Goal: Transaction & Acquisition: Purchase product/service

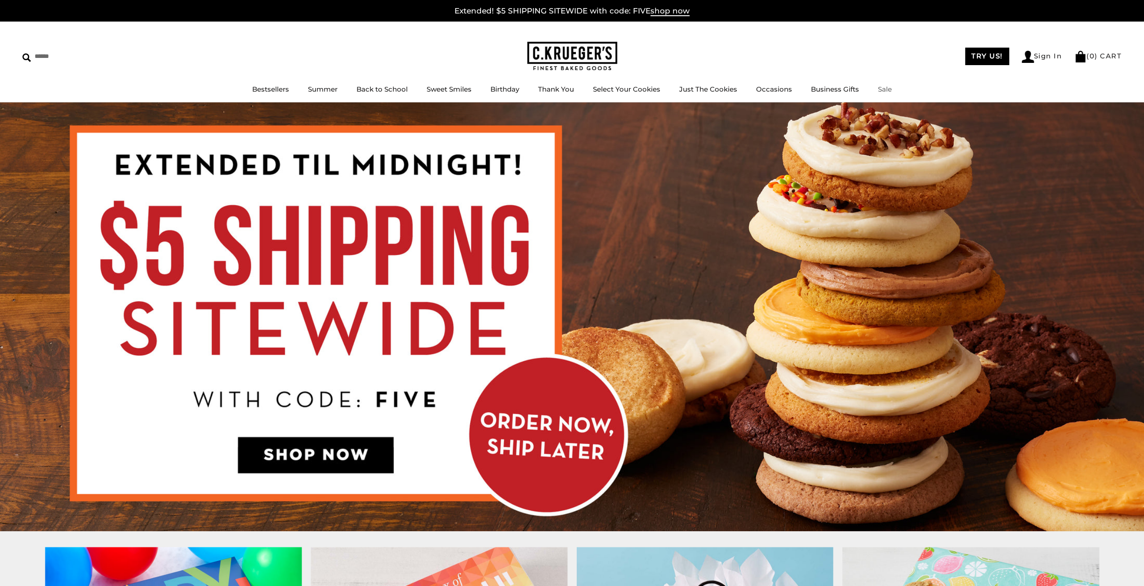
click at [885, 90] on link "Sale" at bounding box center [885, 89] width 14 height 9
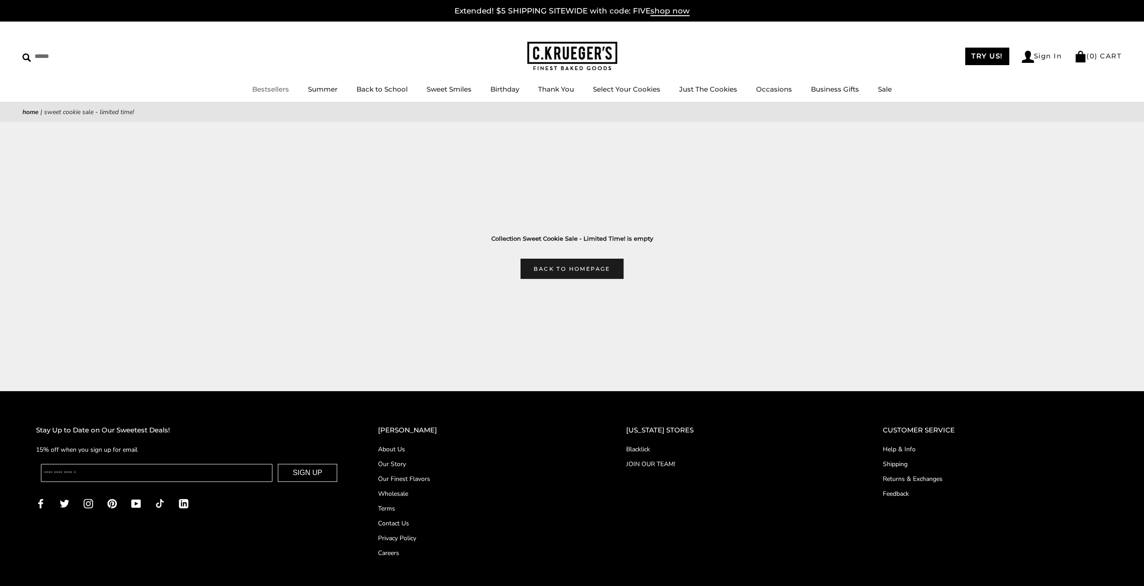
click at [273, 86] on link "Bestsellers" at bounding box center [270, 89] width 37 height 9
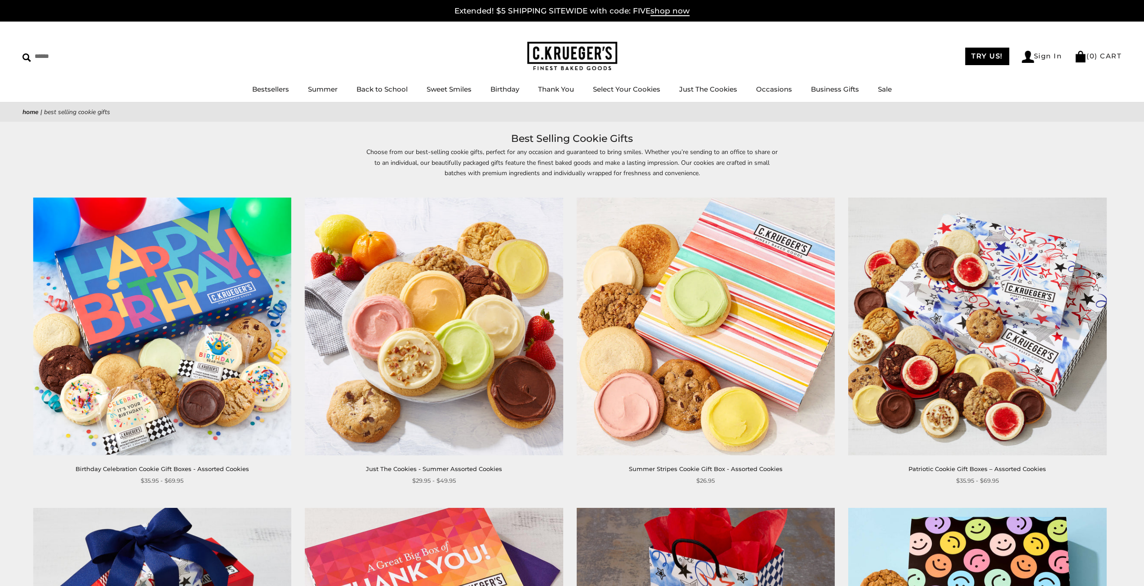
click at [36, 109] on link "Home" at bounding box center [30, 112] width 16 height 9
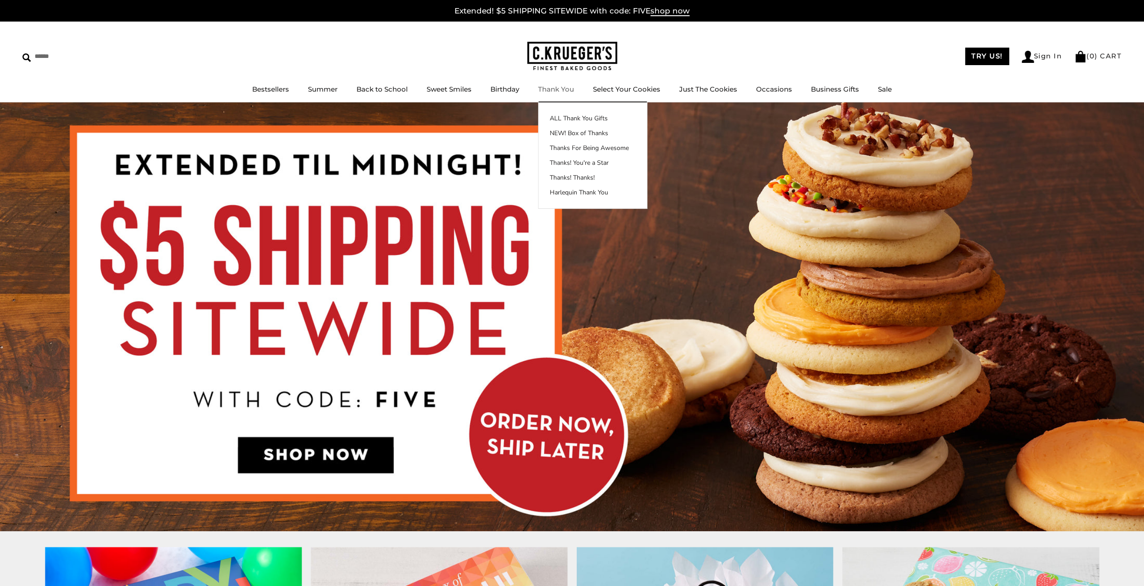
click at [550, 84] on li "Thank You ALL Thank You Gifts NEW! Box of Thanks Thanks For Being Awesome Thank…" at bounding box center [556, 89] width 36 height 11
click at [554, 93] on link "Thank You" at bounding box center [556, 89] width 36 height 9
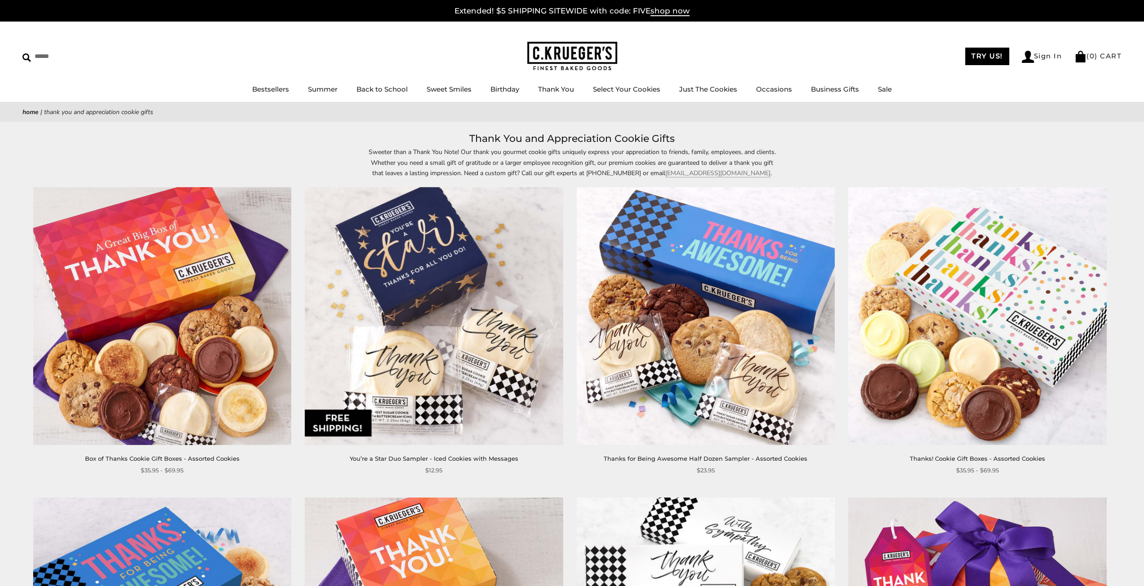
click at [165, 288] on img at bounding box center [162, 316] width 258 height 258
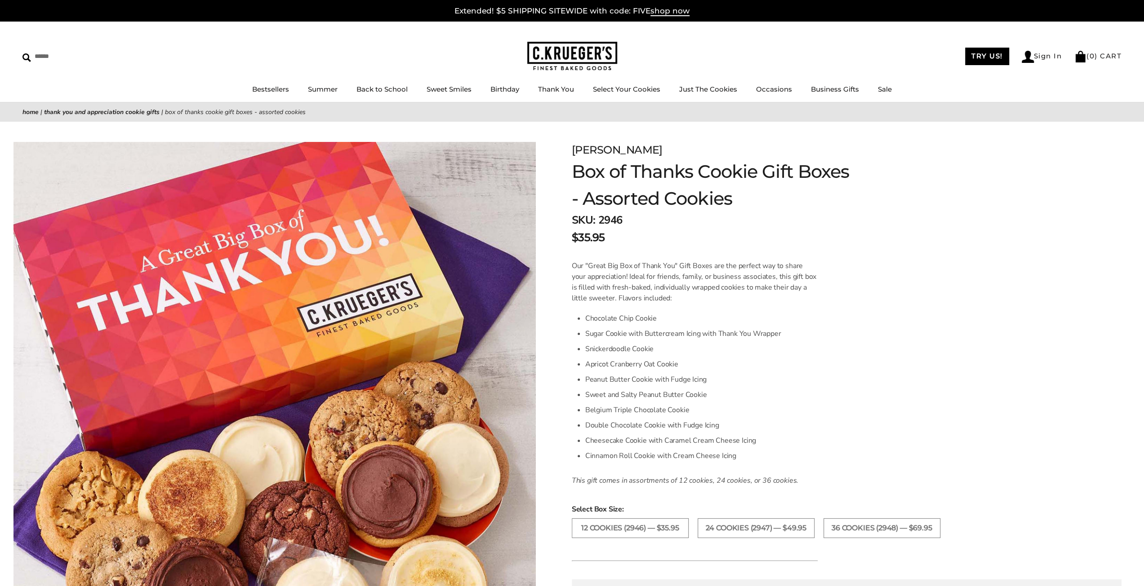
click at [31, 114] on link "Home" at bounding box center [30, 112] width 16 height 9
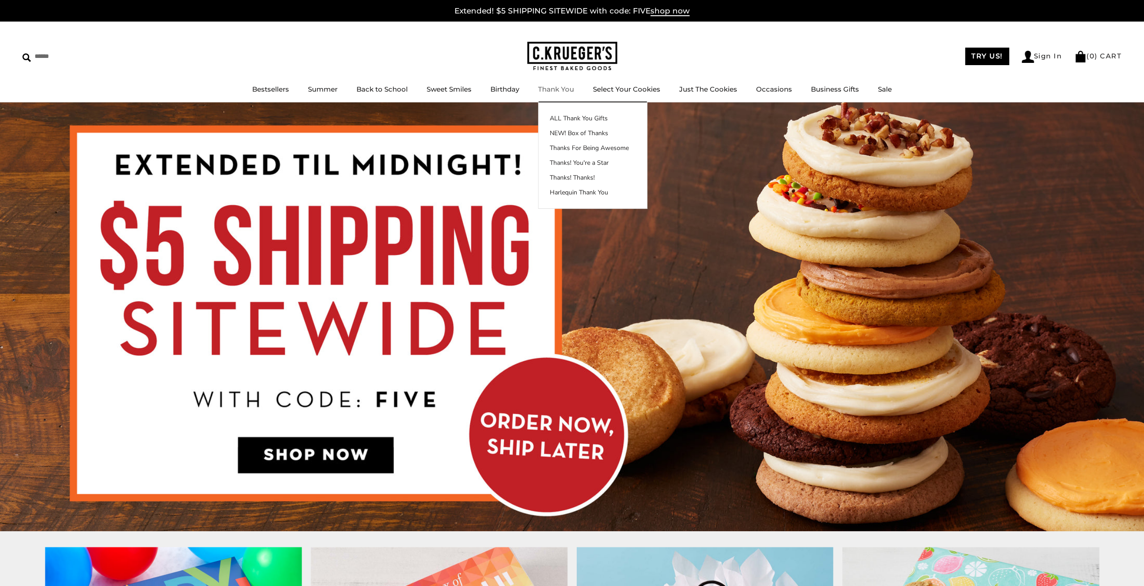
click at [550, 91] on link "Thank You" at bounding box center [556, 89] width 36 height 9
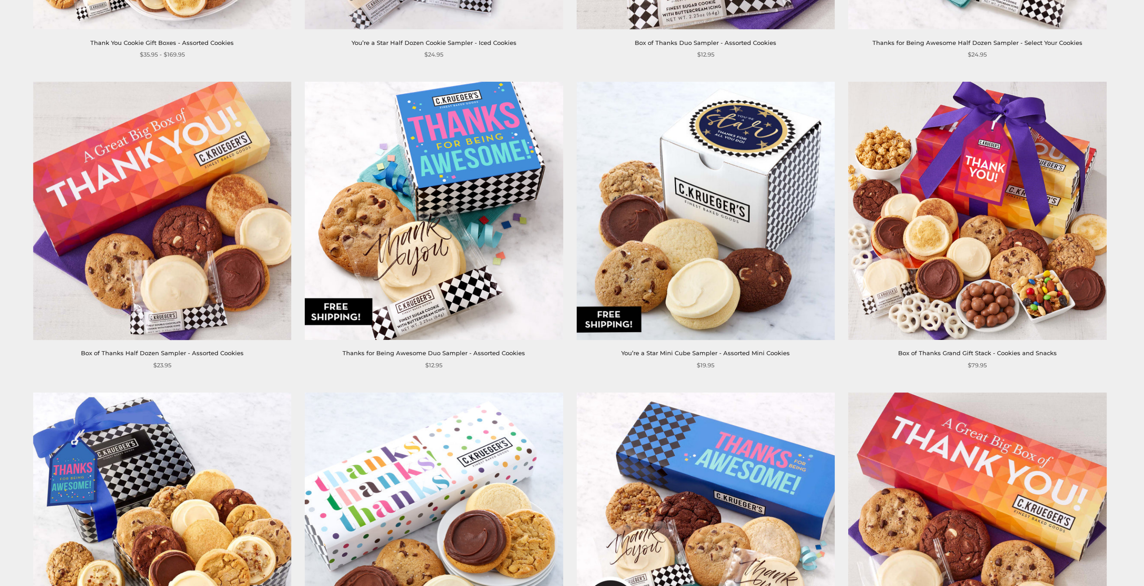
scroll to position [1618, 0]
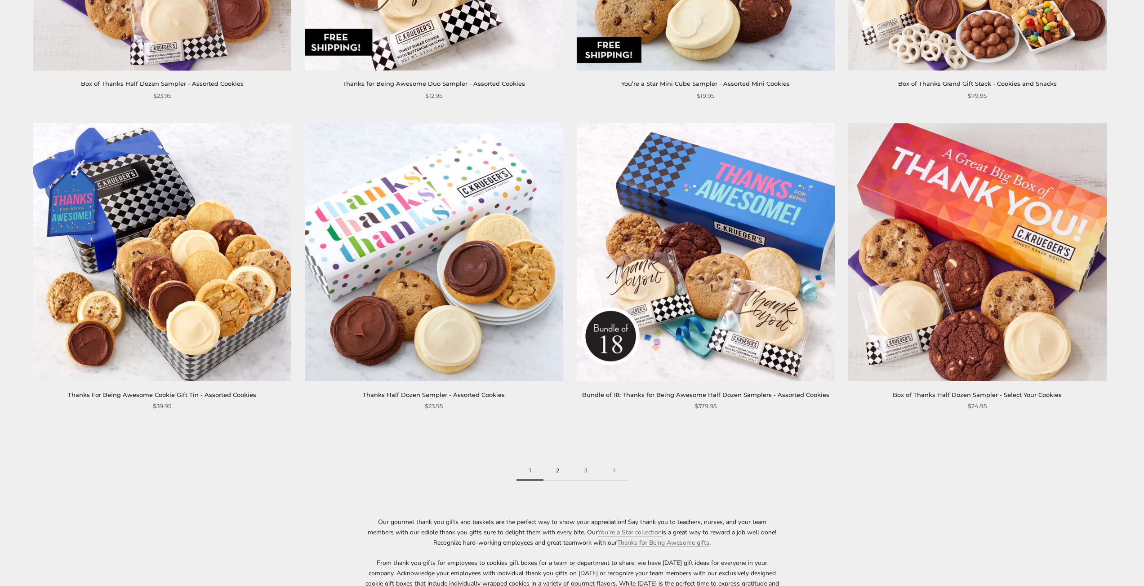
click at [555, 471] on link "2" at bounding box center [557, 471] width 28 height 20
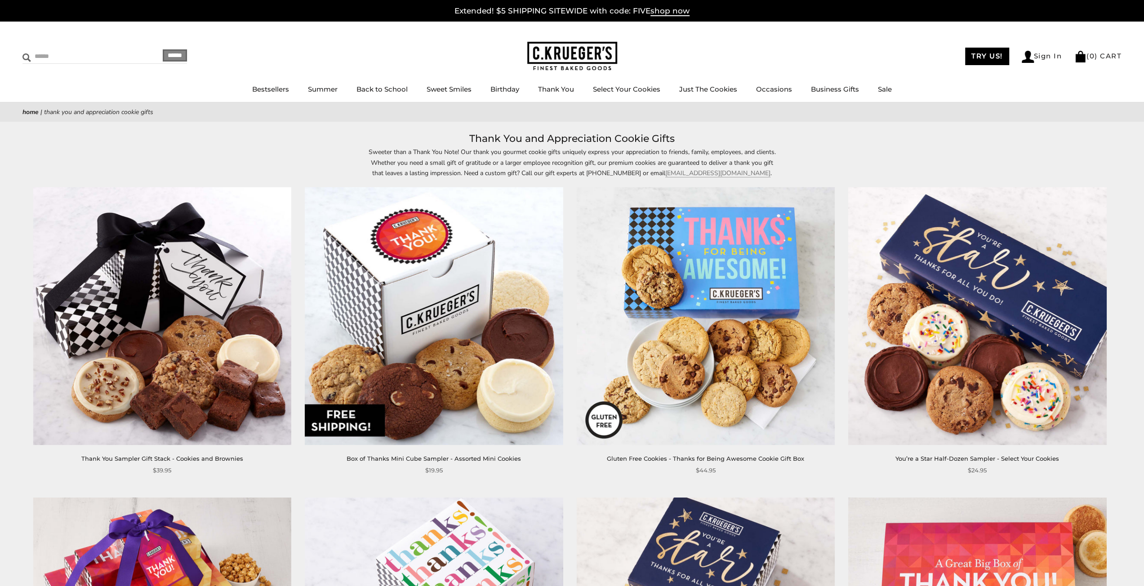
click at [54, 58] on input "Search" at bounding box center [75, 56] width 107 height 14
type input "***"
click at [163, 49] on input "******" at bounding box center [175, 55] width 24 height 12
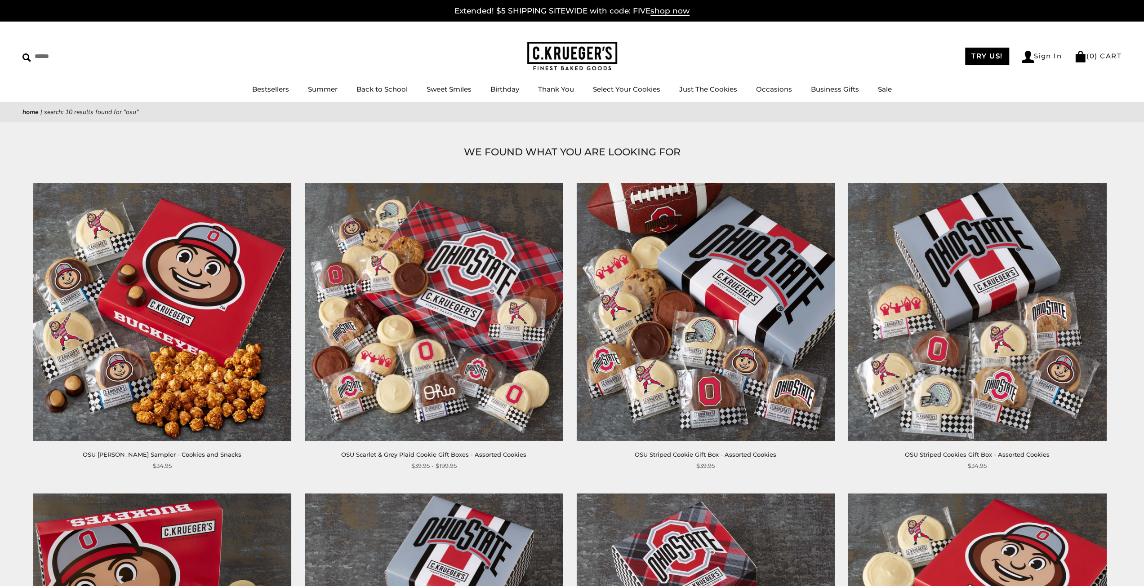
click at [921, 269] on img at bounding box center [977, 312] width 258 height 258
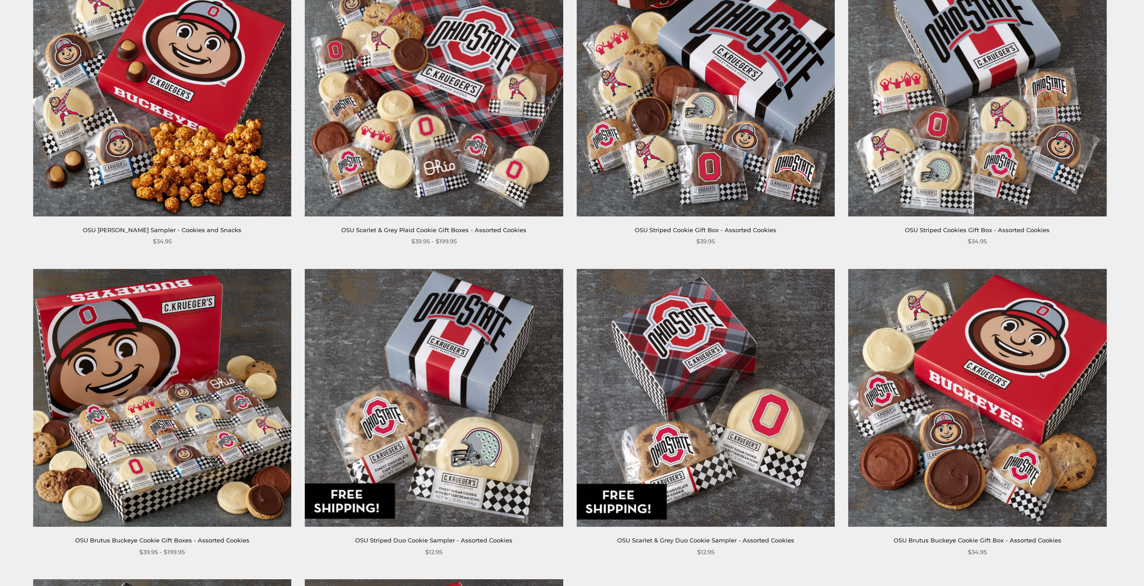
scroll to position [225, 0]
click at [690, 137] on img at bounding box center [706, 87] width 258 height 258
click at [391, 165] on img at bounding box center [434, 87] width 258 height 258
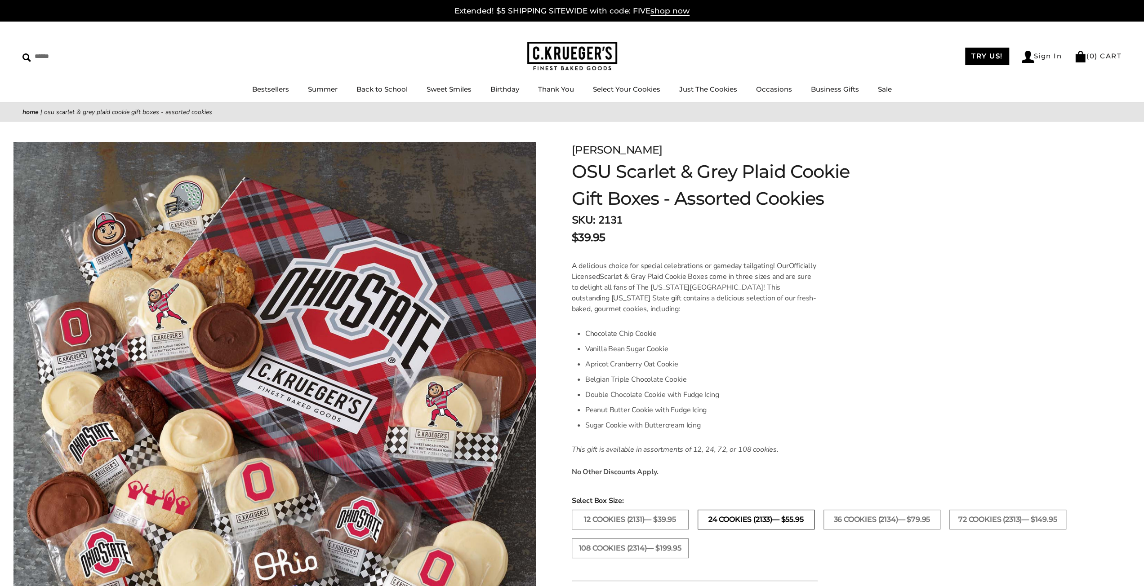
click at [749, 522] on label "24 Cookies (2133)— $55.95" at bounding box center [755, 520] width 117 height 20
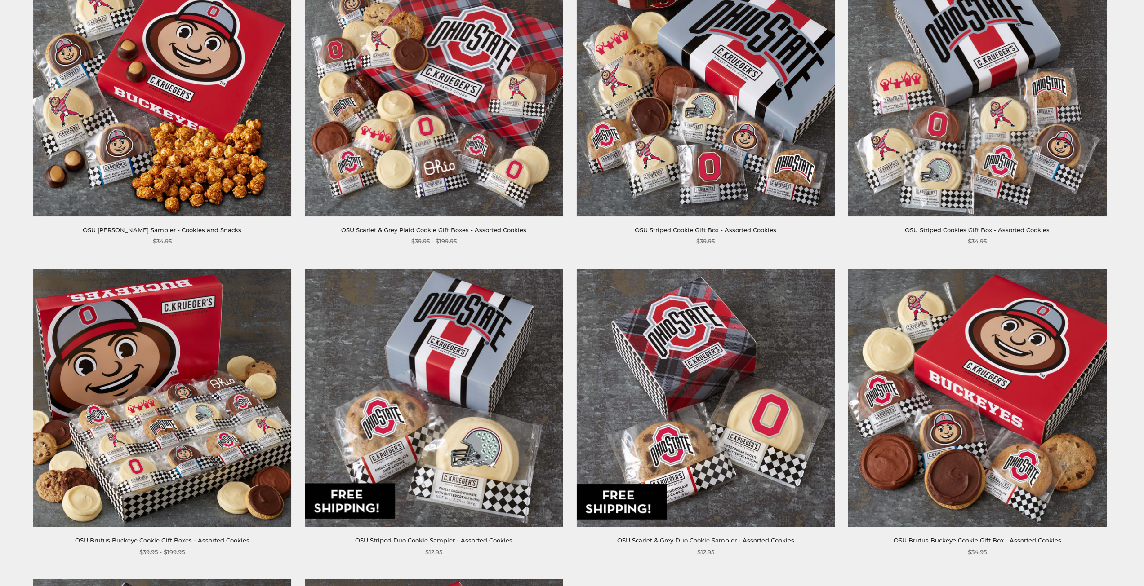
click at [171, 461] on img at bounding box center [162, 398] width 258 height 258
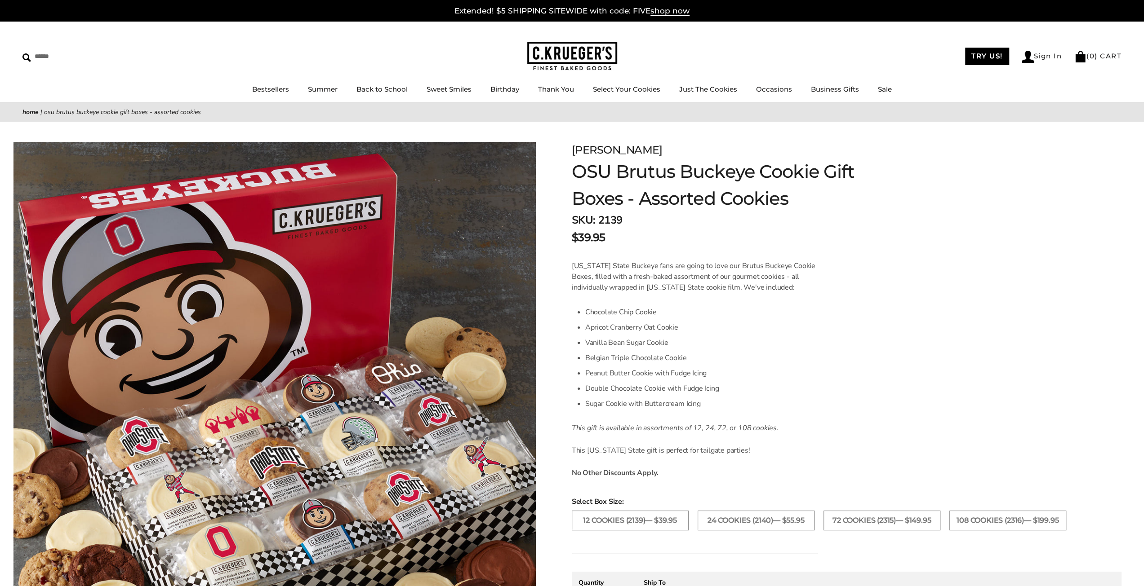
click at [697, 515] on li "24 Cookies (2140)— $55.95" at bounding box center [756, 525] width 126 height 29
click at [718, 518] on label "24 Cookies (2140)— $55.95" at bounding box center [755, 521] width 117 height 20
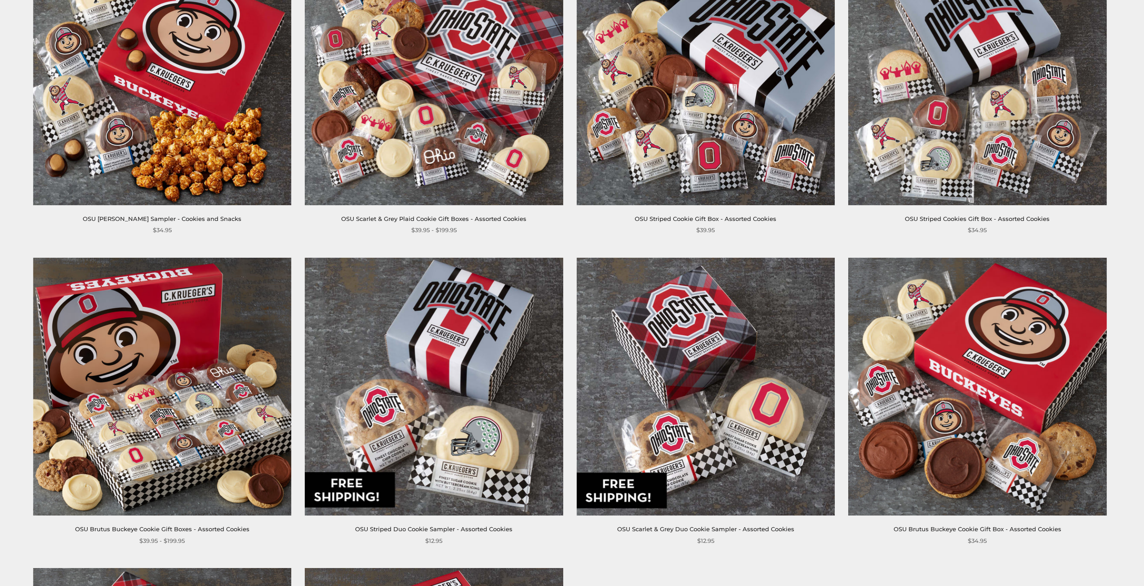
scroll to position [68, 0]
